Goal: Task Accomplishment & Management: Use online tool/utility

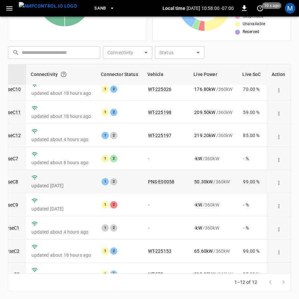
scroll to position [0, 76]
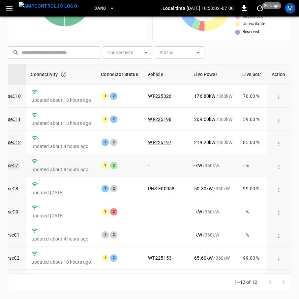
click at [18, 167] on link "ca-sb-se-evseC7" at bounding box center [1, 165] width 37 height 8
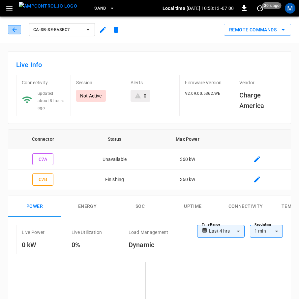
click at [15, 31] on icon "button" at bounding box center [14, 29] width 4 height 4
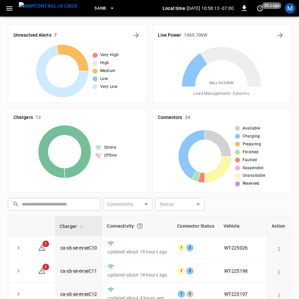
scroll to position [152, 0]
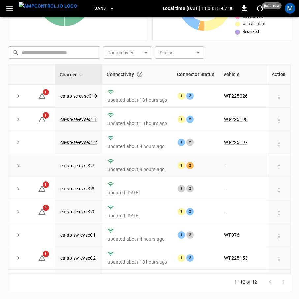
drag, startPoint x: 18, startPoint y: 168, endPoint x: 22, endPoint y: 169, distance: 4.3
click at [18, 168] on icon "expand row" at bounding box center [18, 165] width 7 height 7
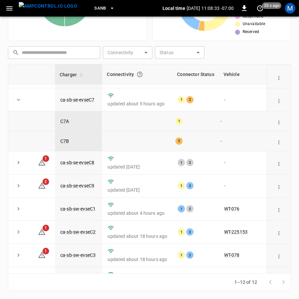
scroll to position [0, 0]
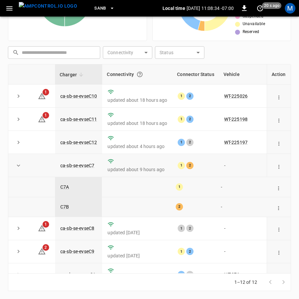
click at [20, 167] on icon "expand row" at bounding box center [18, 165] width 7 height 7
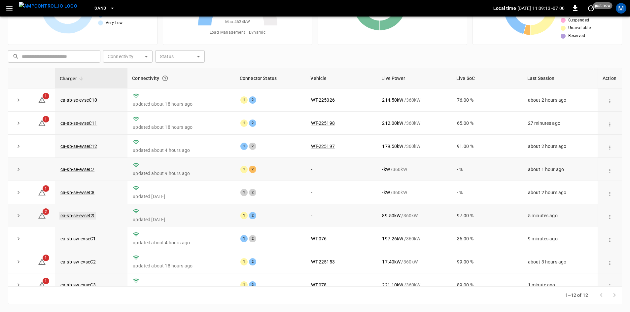
click at [88, 218] on link "ca-sb-se-evseC9" at bounding box center [77, 216] width 37 height 8
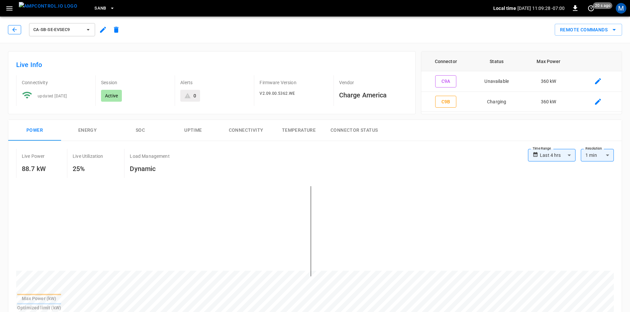
click at [14, 27] on icon "button" at bounding box center [14, 29] width 7 height 7
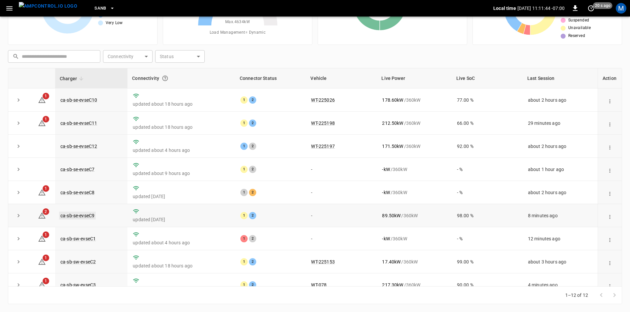
click at [93, 217] on link "ca-sb-se-evseC9" at bounding box center [77, 216] width 37 height 8
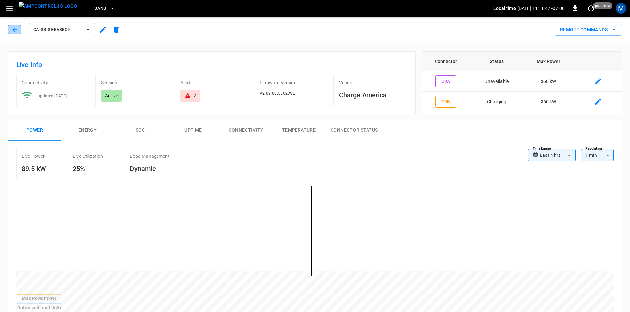
click at [15, 30] on icon "button" at bounding box center [14, 29] width 7 height 7
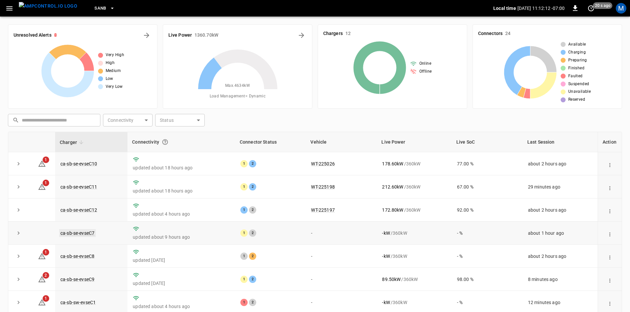
click at [64, 233] on link "ca-sb-se-evseC7" at bounding box center [77, 233] width 37 height 8
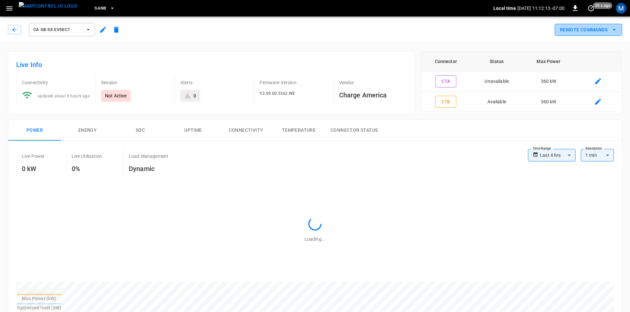
click at [299, 27] on button "Remote Commands" at bounding box center [588, 30] width 67 height 12
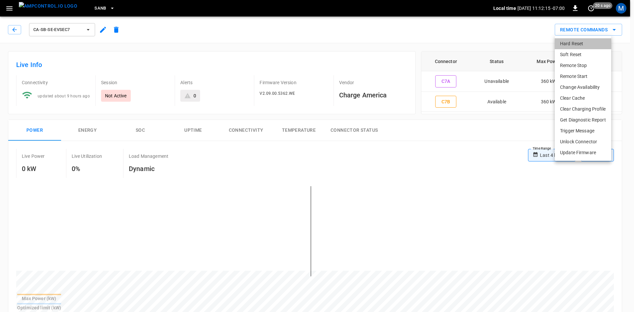
click at [299, 44] on li "Hard Reset" at bounding box center [583, 43] width 56 height 11
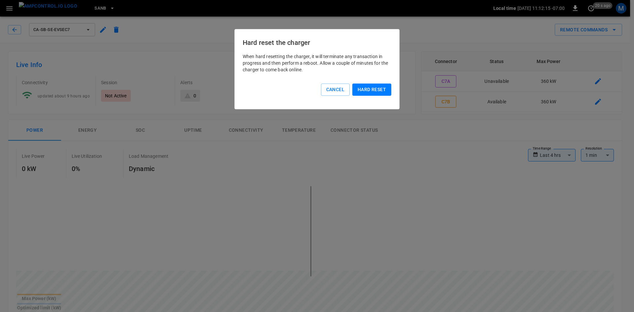
click at [299, 86] on button "Hard reset" at bounding box center [371, 90] width 39 height 12
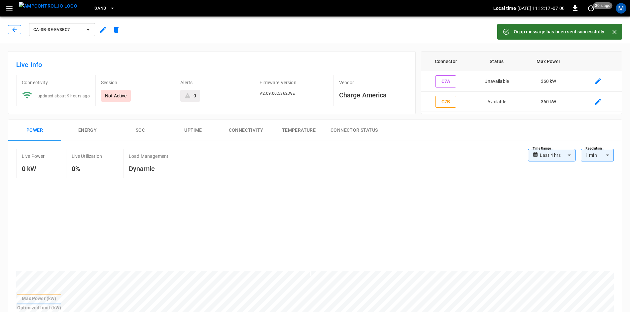
click at [19, 28] on button "button" at bounding box center [14, 29] width 13 height 9
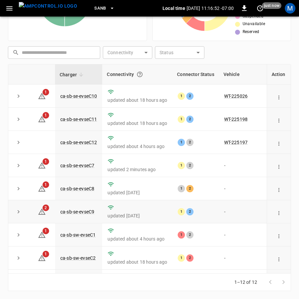
scroll to position [97, 0]
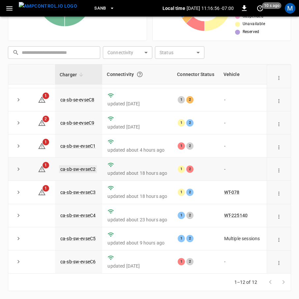
click at [89, 165] on link "ca-sb-sw-evseC2" at bounding box center [78, 169] width 38 height 8
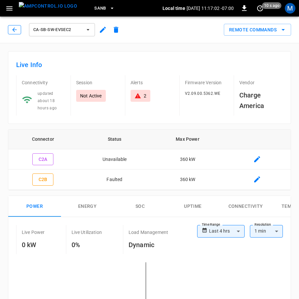
click at [14, 28] on icon "button" at bounding box center [14, 29] width 7 height 7
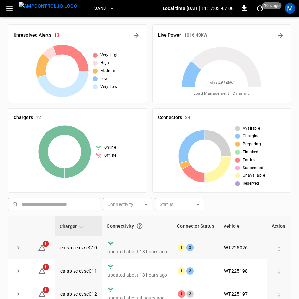
scroll to position [152, 0]
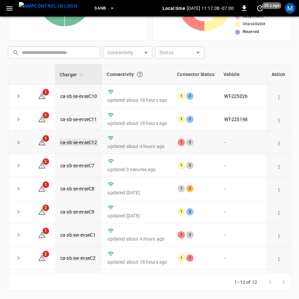
click at [72, 142] on link "ca-sb-se-evseC12" at bounding box center [78, 142] width 39 height 8
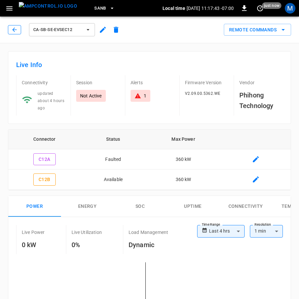
drag, startPoint x: 17, startPoint y: 29, endPoint x: 35, endPoint y: 38, distance: 20.1
click at [17, 29] on icon "button" at bounding box center [14, 29] width 7 height 7
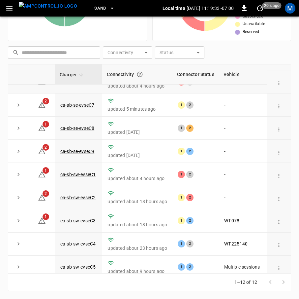
scroll to position [31, 0]
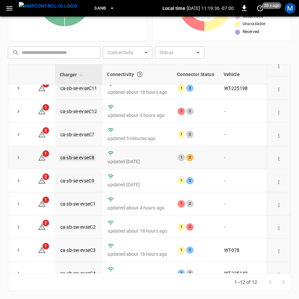
click at [85, 160] on link "ca-sb-se-evseC8" at bounding box center [77, 157] width 37 height 8
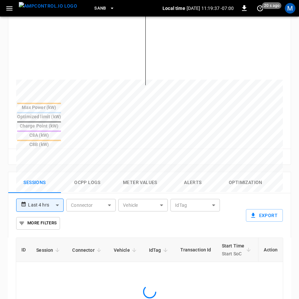
scroll to position [396, 0]
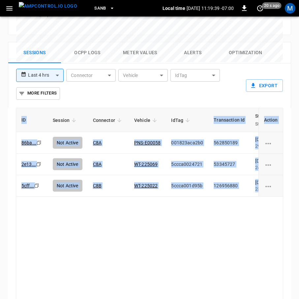
drag, startPoint x: 142, startPoint y: 282, endPoint x: 168, endPoint y: 288, distance: 27.1
click at [168, 288] on div "ID Session Connector Vehicle IdTag Transaction Id Start Time Start SoC End Time…" at bounding box center [150, 221] width 284 height 227
click at [147, 265] on div "ID Session Connector Vehicle IdTag Transaction Id Start Time Start SoC End Time…" at bounding box center [150, 212] width 268 height 209
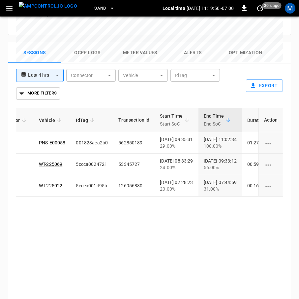
scroll to position [0, 0]
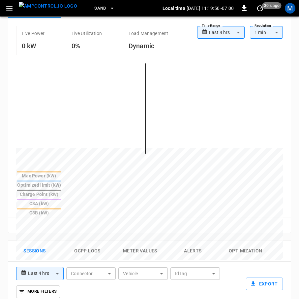
drag, startPoint x: 69, startPoint y: 176, endPoint x: 48, endPoint y: 104, distance: 75.8
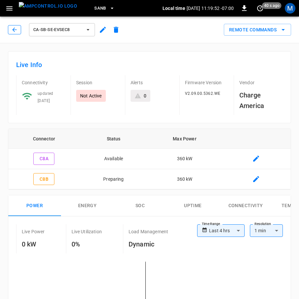
click at [15, 31] on icon "button" at bounding box center [14, 29] width 7 height 7
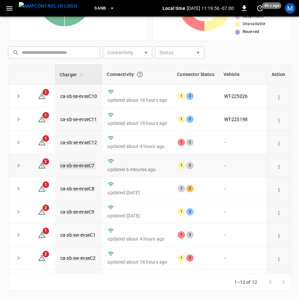
click at [87, 165] on link "ca-sb-se-evseC7" at bounding box center [77, 165] width 37 height 8
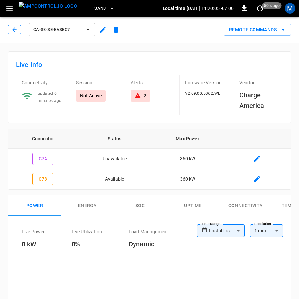
click at [18, 28] on button "button" at bounding box center [14, 29] width 13 height 9
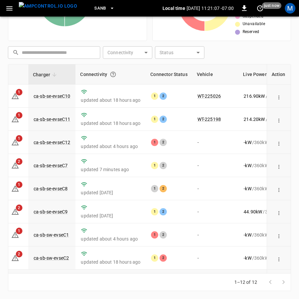
scroll to position [97, 27]
